Goal: Information Seeking & Learning: Learn about a topic

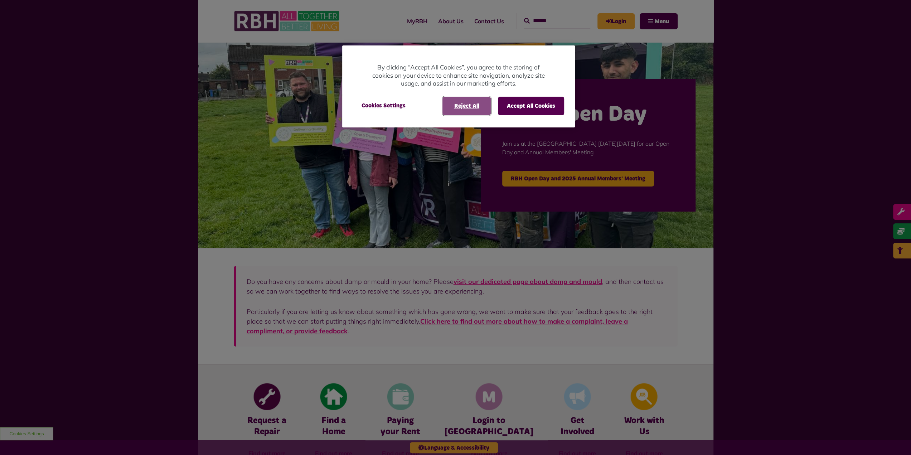
click at [468, 106] on button "Reject All" at bounding box center [466, 106] width 48 height 19
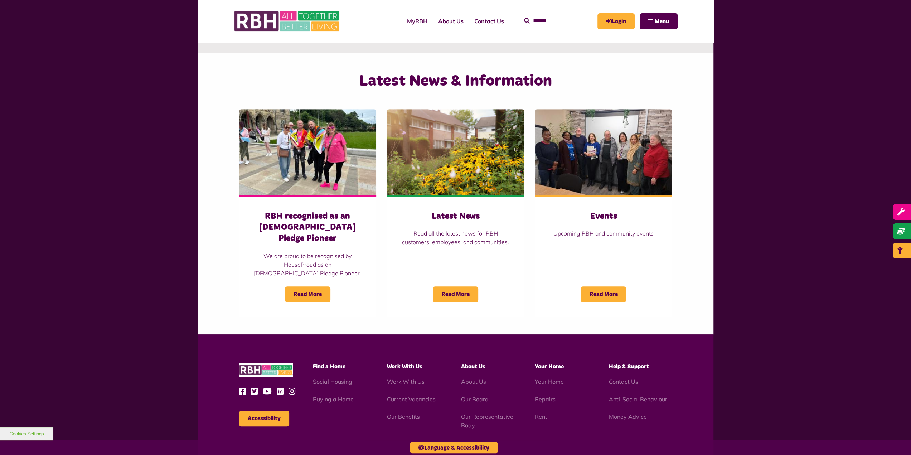
scroll to position [509, 0]
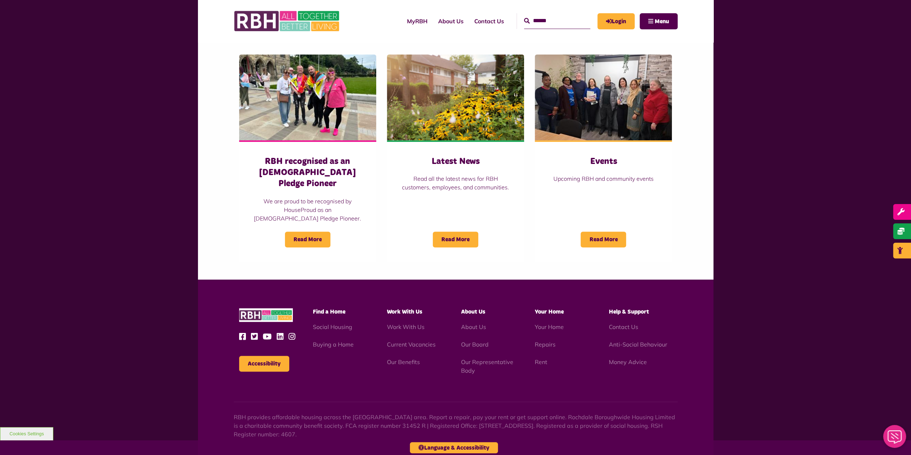
scroll to position [509, 0]
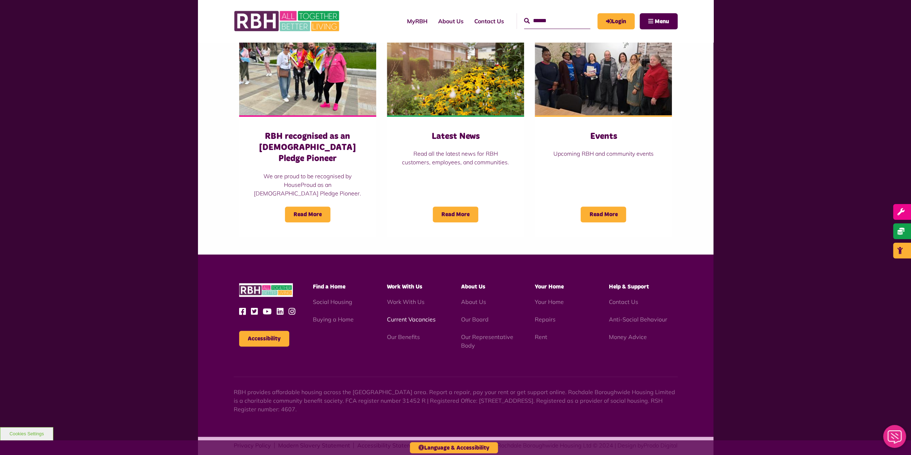
click at [414, 316] on link "Current Vacancies" at bounding box center [411, 319] width 49 height 7
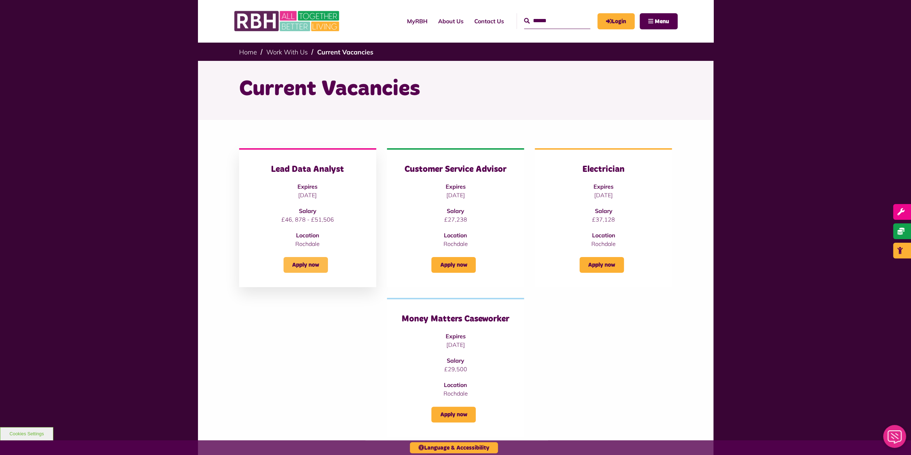
click at [305, 264] on link "Apply now" at bounding box center [305, 265] width 44 height 16
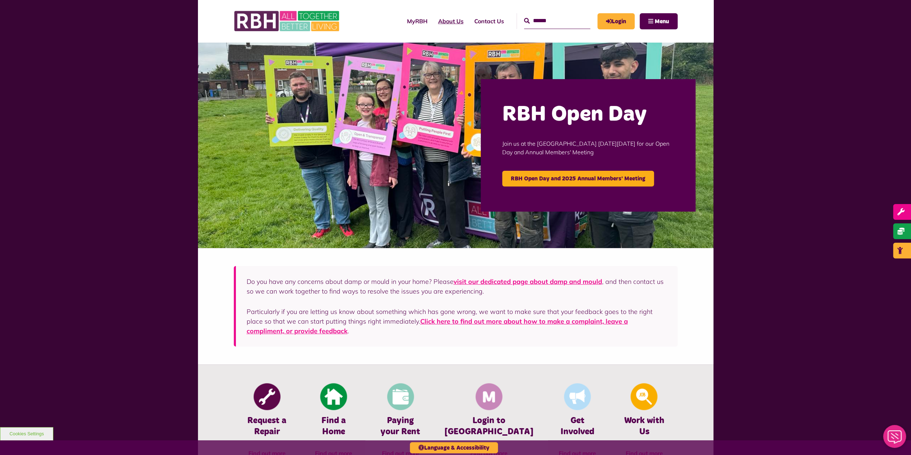
click at [444, 20] on link "About Us" at bounding box center [451, 20] width 36 height 19
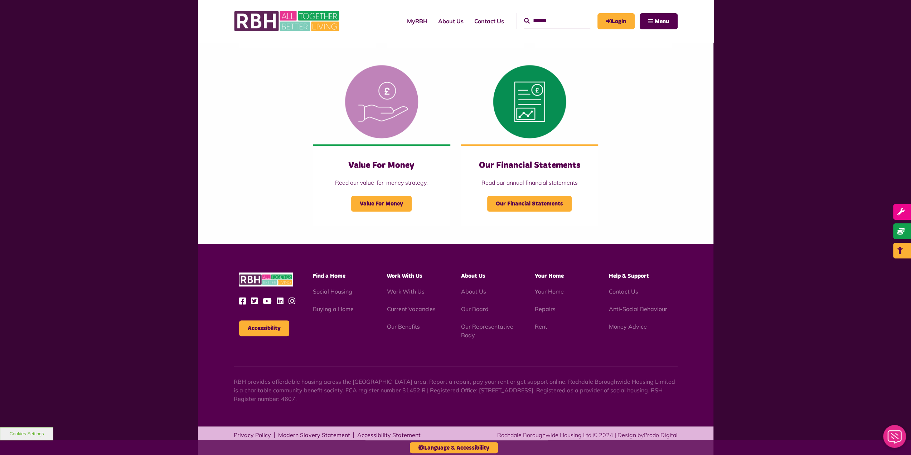
scroll to position [666, 0]
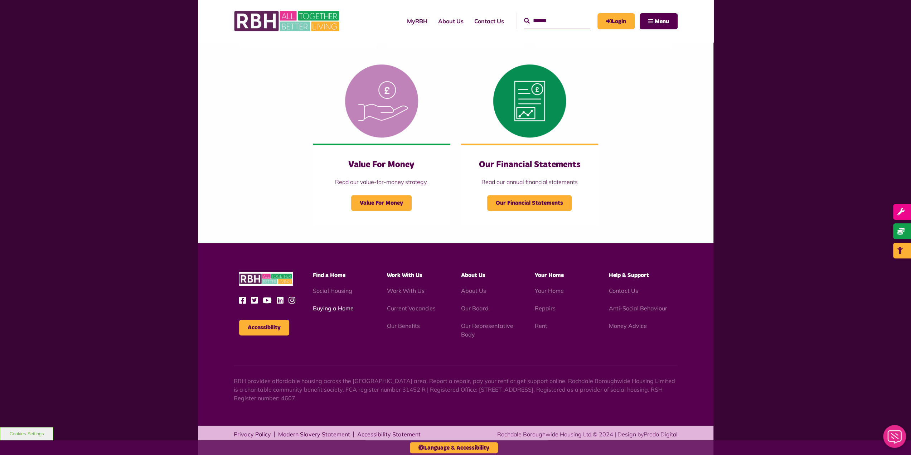
click at [336, 307] on link "Buying a Home" at bounding box center [333, 308] width 41 height 7
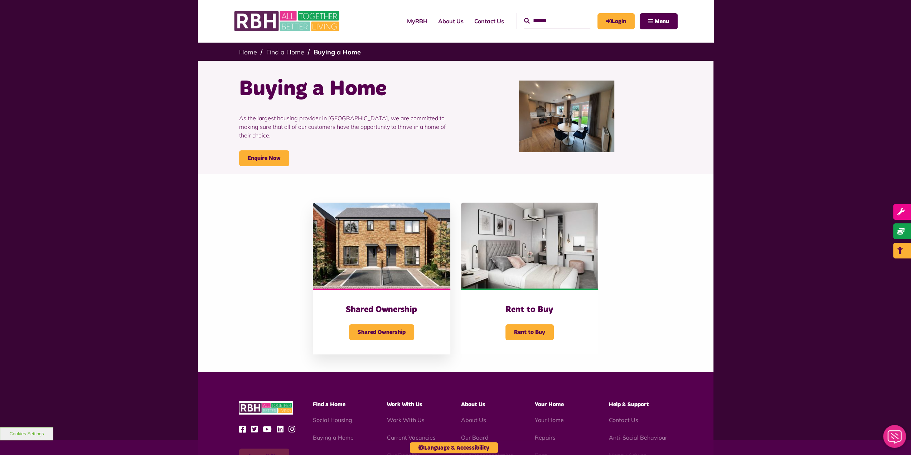
click at [390, 255] on img at bounding box center [381, 246] width 137 height 86
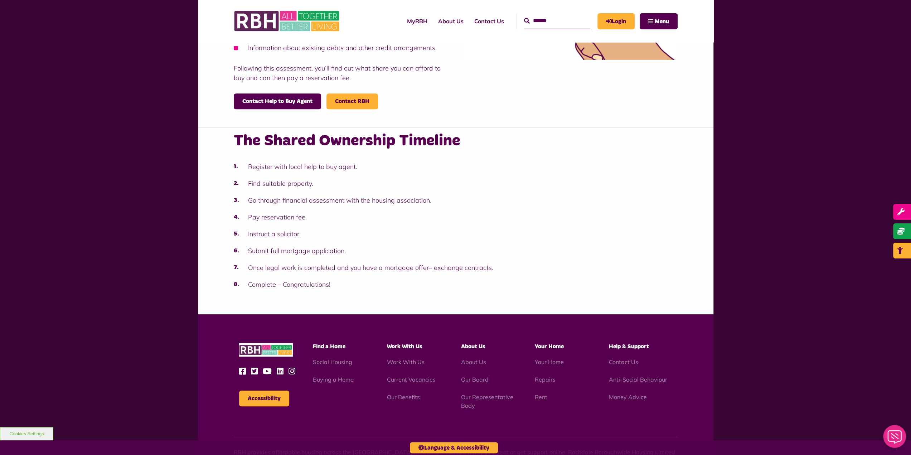
scroll to position [661, 0]
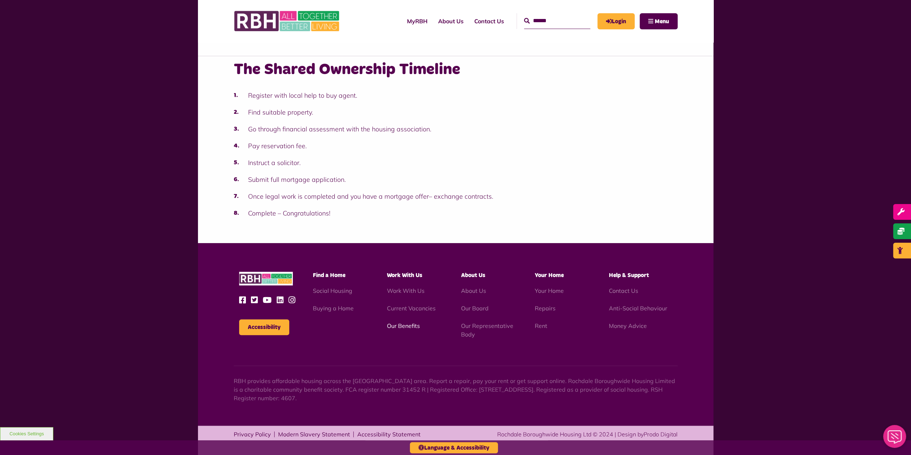
click at [399, 325] on link "Our Benefits" at bounding box center [403, 325] width 33 height 7
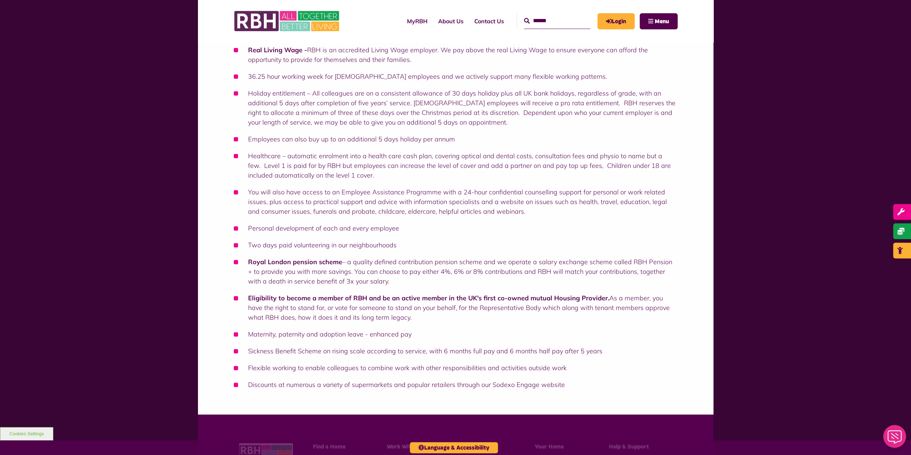
scroll to position [179, 0]
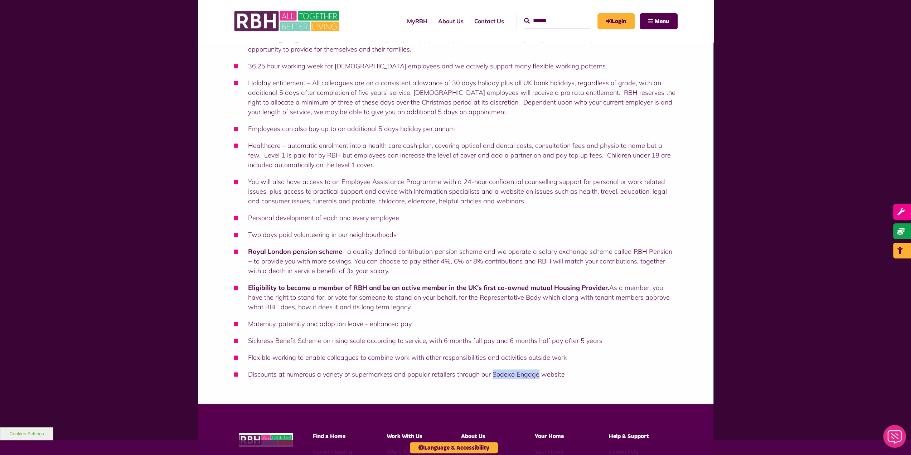
drag, startPoint x: 492, startPoint y: 374, endPoint x: 536, endPoint y: 374, distance: 44.0
click at [536, 374] on li "Discounts at numerous a variety of supermarkets and popular retailers through o…" at bounding box center [456, 374] width 444 height 10
click at [688, 148] on div "Benefits of Working for RBH Real Living Wage - RBH is an accredited Living Wage…" at bounding box center [455, 194] width 515 height 420
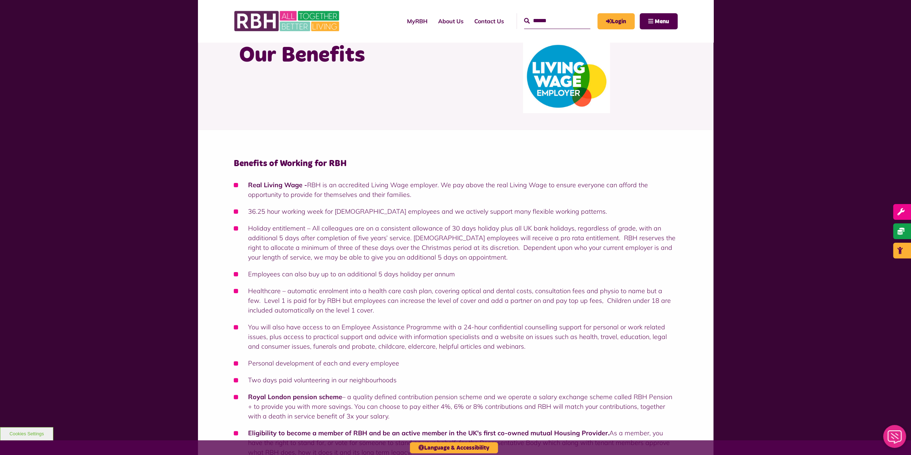
scroll to position [0, 0]
